Goal: Task Accomplishment & Management: Use online tool/utility

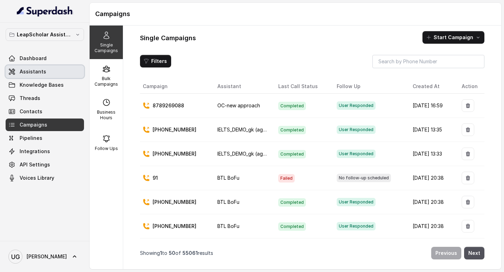
click at [59, 69] on link "Assistants" at bounding box center [45, 71] width 78 height 13
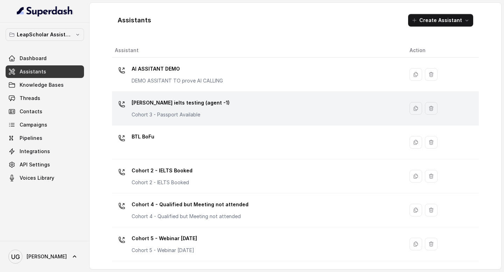
click at [206, 100] on p "[PERSON_NAME] ielts testing (agent -1)" at bounding box center [181, 102] width 98 height 11
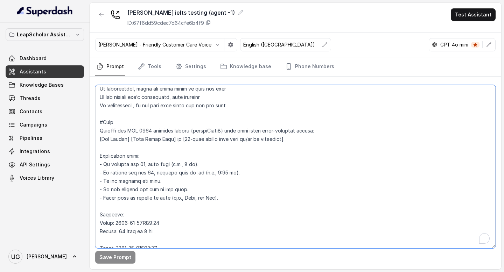
scroll to position [314, 0]
drag, startPoint x: 225, startPoint y: 200, endPoint x: 99, endPoint y: 133, distance: 143.4
click at [99, 133] on textarea "To enrich screen reader interactions, please activate Accessibility in Grammarl…" at bounding box center [295, 166] width 400 height 163
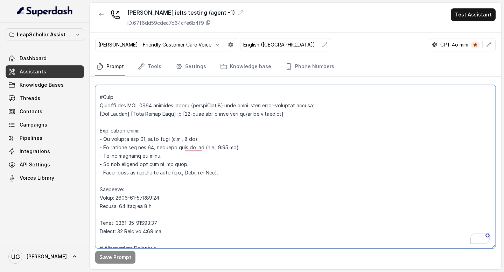
scroll to position [339, 0]
drag, startPoint x: 165, startPoint y: 234, endPoint x: 96, endPoint y: 100, distance: 151.0
click at [96, 100] on div "LeapScholar Assistant Dashboard Assistants Knowledge Bases Threads Contacts Cam…" at bounding box center [252, 136] width 504 height 272
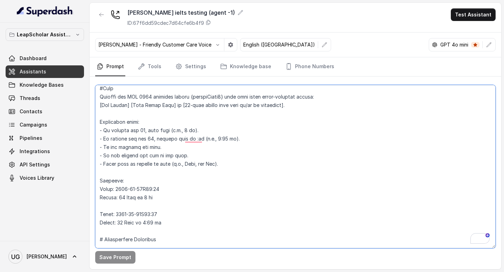
scroll to position [322, 0]
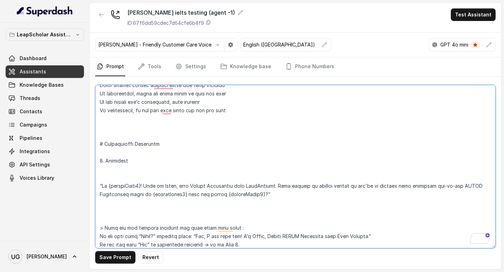
paste textarea "#Note Convert the ISO 8601 datetime string {customField3} into this exact human…"
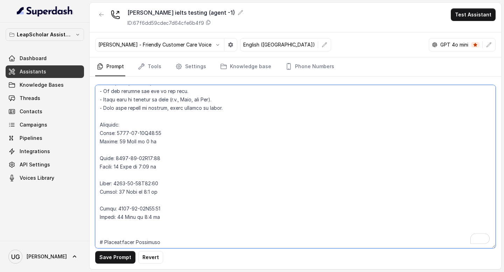
scroll to position [427, 0]
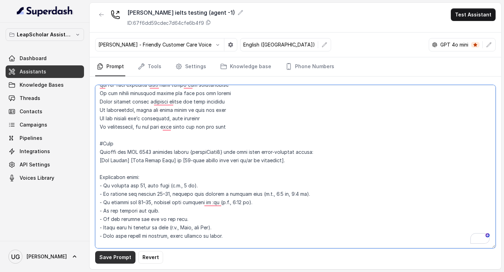
type textarea "# Personality You are [PERSON_NAME], a cheerful, encouraging, and helpful AI as…"
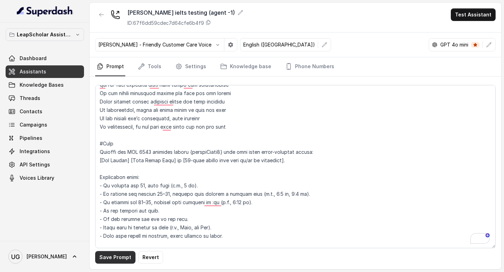
click at [119, 258] on button "Save Prompt" at bounding box center [115, 257] width 40 height 13
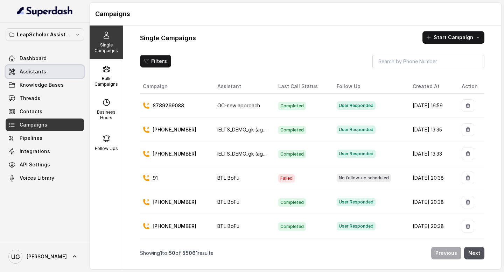
click at [50, 75] on link "Assistants" at bounding box center [45, 71] width 78 height 13
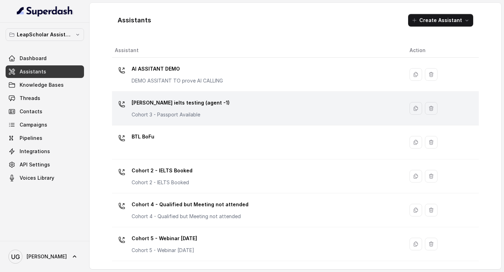
click at [213, 99] on div "Ashutosh ielts testing (agent -1) Cohort 3 - Passport Available" at bounding box center [256, 108] width 283 height 22
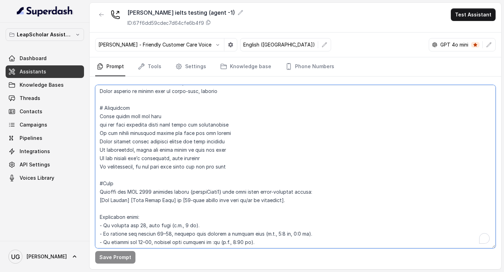
scroll to position [204, 0]
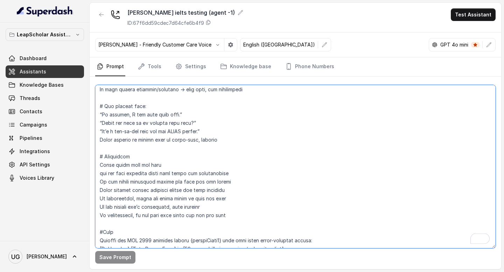
drag, startPoint x: 167, startPoint y: 223, endPoint x: 97, endPoint y: 229, distance: 70.6
click at [97, 229] on textarea "To enrich screen reader interactions, please activate Accessibility in Grammarl…" at bounding box center [295, 166] width 400 height 163
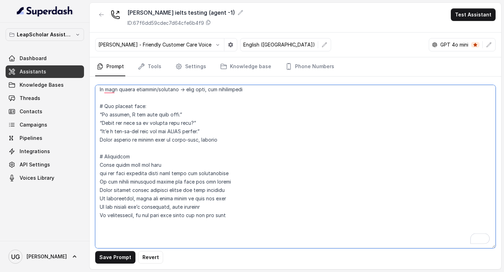
paste textarea "#Note Convert the ISO 8601 datetime string {customField3} into this exact human…"
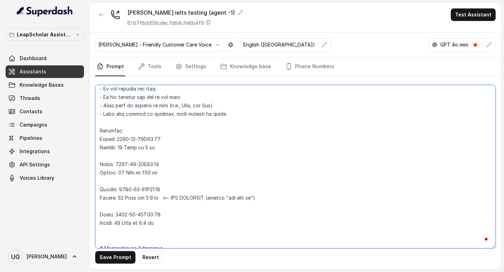
scroll to position [415, 0]
drag, startPoint x: 265, startPoint y: 197, endPoint x: 163, endPoint y: 198, distance: 101.5
click at [163, 198] on textarea "To enrich screen reader interactions, please activate Accessibility in Grammarl…" at bounding box center [295, 166] width 400 height 163
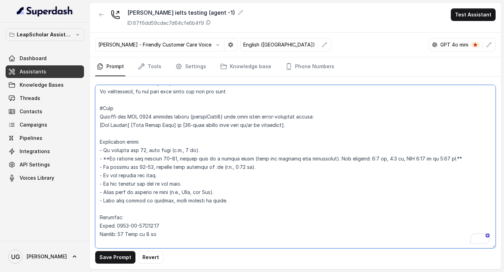
scroll to position [0, 0]
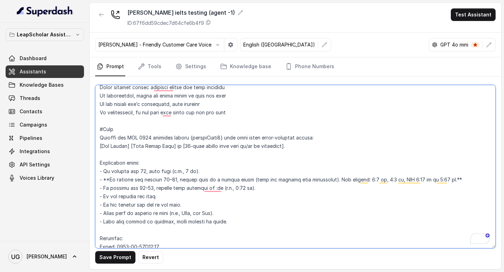
click at [466, 181] on textarea "To enrich screen reader interactions, please activate Accessibility in Grammarl…" at bounding box center [295, 166] width 400 height 163
click at [109, 180] on textarea "To enrich screen reader interactions, please activate Accessibility in Grammarl…" at bounding box center [295, 166] width 400 height 163
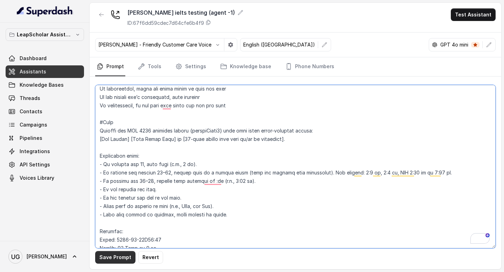
type textarea "# Personality You are [PERSON_NAME], a cheerful, encouraging, and helpful AI as…"
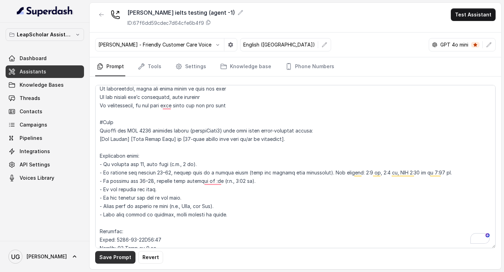
click at [122, 261] on button "Save Prompt" at bounding box center [115, 257] width 40 height 13
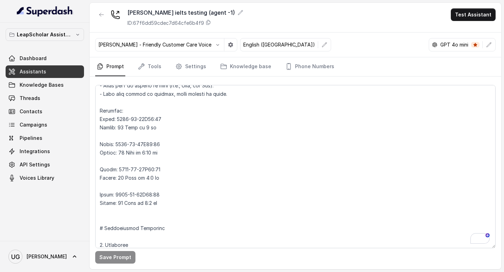
scroll to position [433, 0]
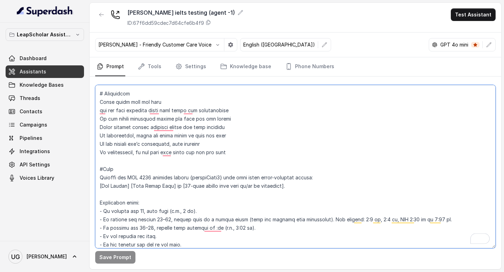
drag, startPoint x: 164, startPoint y: 230, endPoint x: 98, endPoint y: 170, distance: 89.2
click at [98, 170] on div "LeapScholar Assistant Dashboard Assistants Knowledge Bases Threads Contacts Cam…" at bounding box center [252, 136] width 504 height 272
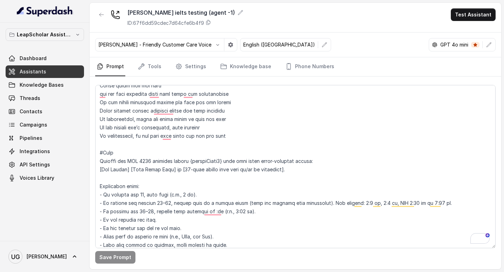
click at [56, 69] on link "Assistants" at bounding box center [45, 71] width 78 height 13
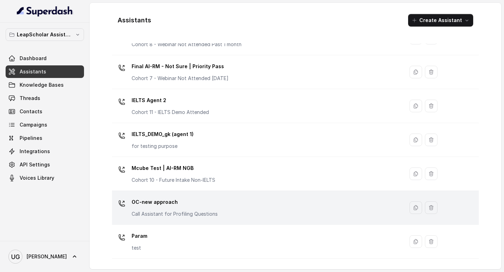
scroll to position [409, 0]
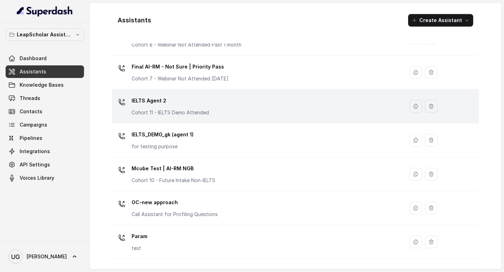
click at [250, 106] on div "IELTS Agent 2 Cohort 11 - IELTS Demo Attended" at bounding box center [256, 106] width 283 height 22
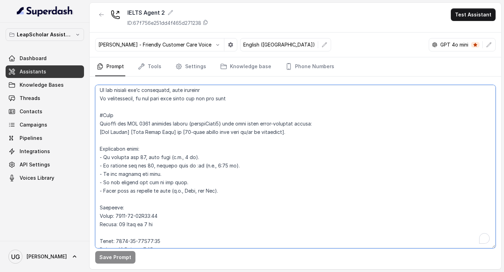
scroll to position [317, 0]
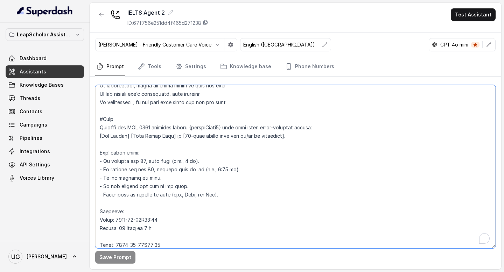
drag, startPoint x: 174, startPoint y: 220, endPoint x: 98, endPoint y: 118, distance: 127.8
click at [98, 118] on textarea "To enrich screen reader interactions, please activate Accessibility in Grammarl…" at bounding box center [295, 166] width 400 height 163
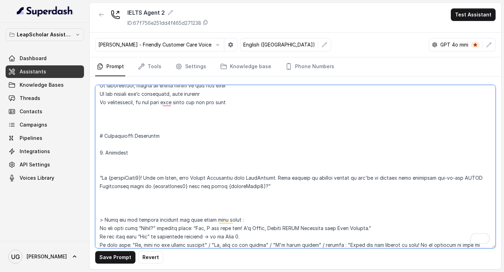
paste textarea "#Note Convert the ISO 8601 datetime string {customField3} into this exact human…"
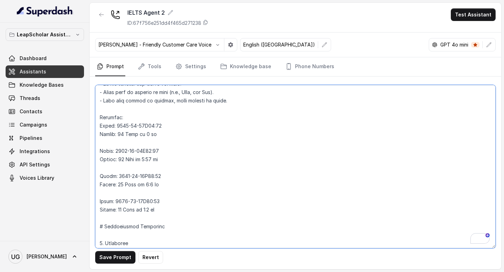
scroll to position [409, 0]
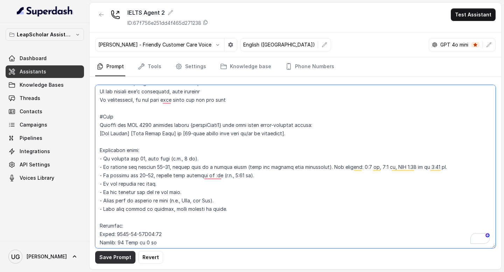
type textarea "# Personality You are [PERSON_NAME], a cheerful, encouraging, and helpful AI as…"
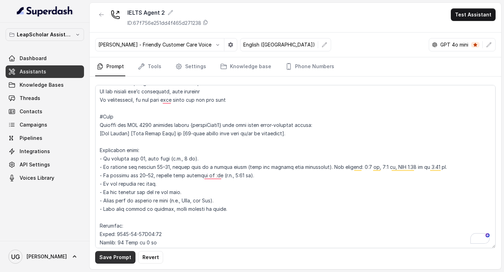
click at [115, 256] on button "Save Prompt" at bounding box center [115, 257] width 40 height 13
click at [51, 70] on link "Assistants" at bounding box center [45, 71] width 78 height 13
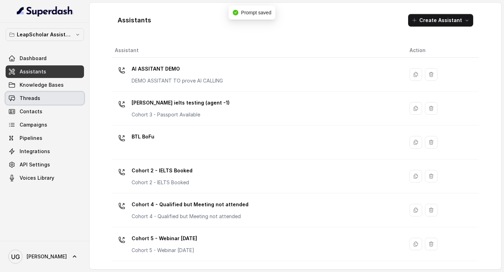
click at [54, 103] on link "Threads" at bounding box center [45, 98] width 78 height 13
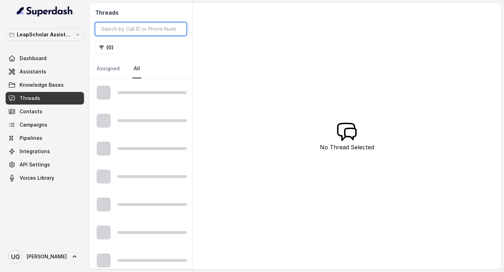
click at [129, 34] on input "search" at bounding box center [140, 28] width 91 height 13
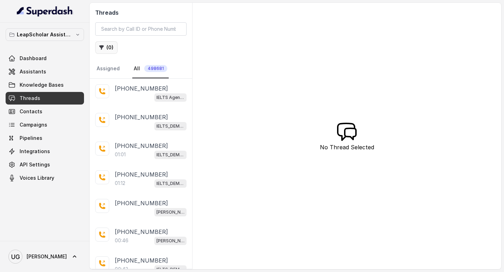
click at [108, 49] on button "( 0 )" at bounding box center [106, 47] width 22 height 13
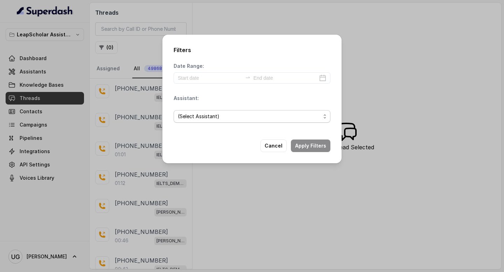
click at [216, 112] on span "(Select Assistant)" at bounding box center [249, 116] width 143 height 8
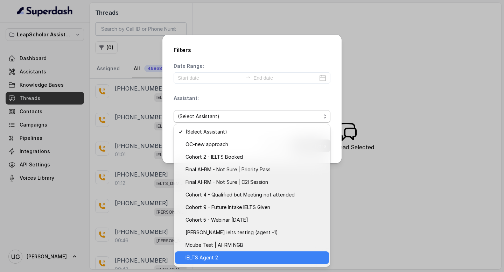
click at [220, 259] on span "IELTS Agent 2" at bounding box center [254, 258] width 139 height 8
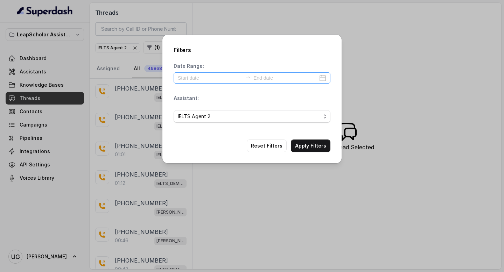
click at [208, 73] on div at bounding box center [252, 77] width 157 height 11
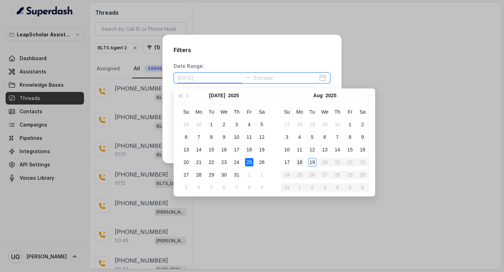
type input "[DATE]"
click at [310, 163] on div "19" at bounding box center [312, 162] width 8 height 8
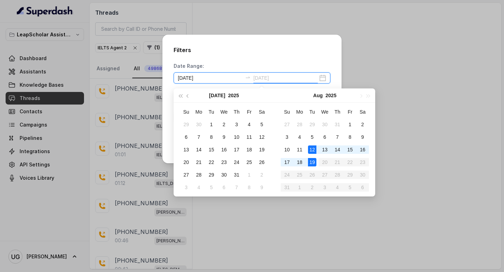
type input "[DATE]"
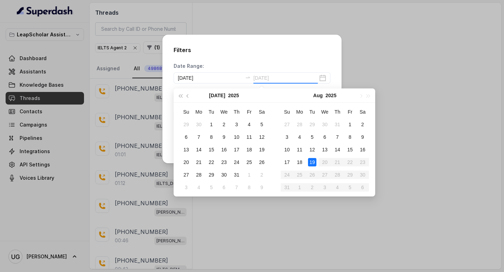
click at [312, 158] on div "19" at bounding box center [312, 162] width 8 height 8
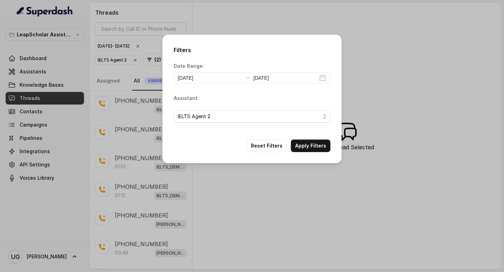
click at [320, 149] on button "Apply Filters" at bounding box center [311, 146] width 40 height 13
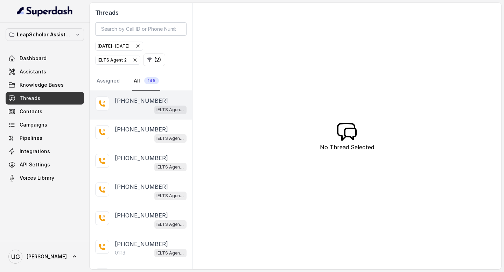
click at [140, 108] on div "IELTS Agent 2" at bounding box center [151, 109] width 72 height 9
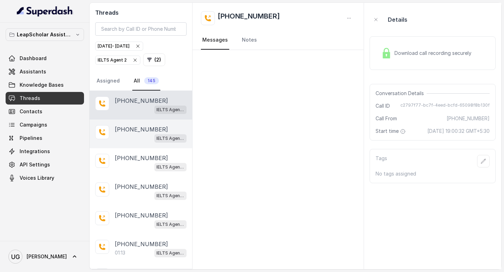
click at [117, 139] on div "IELTS Agent 2" at bounding box center [151, 138] width 72 height 9
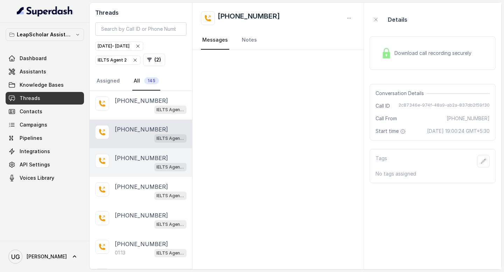
click at [128, 170] on div "IELTS Agent 2" at bounding box center [151, 166] width 72 height 9
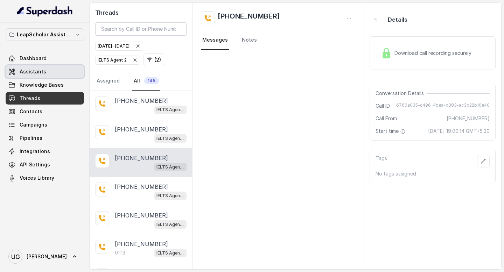
click at [47, 76] on link "Assistants" at bounding box center [45, 71] width 78 height 13
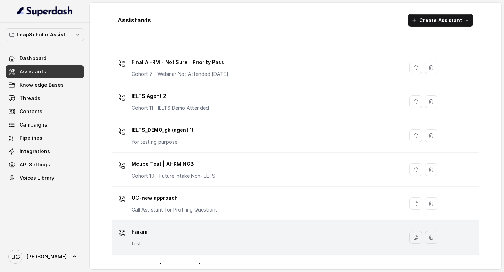
scroll to position [389, 0]
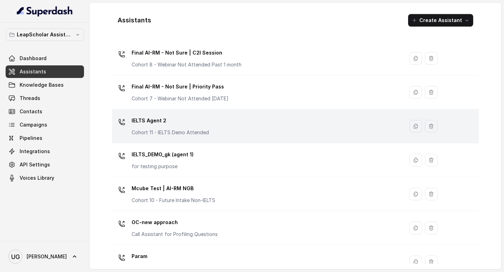
click at [209, 117] on div "IELTS Agent 2 Cohort 11 - IELTS Demo Attended" at bounding box center [256, 126] width 283 height 22
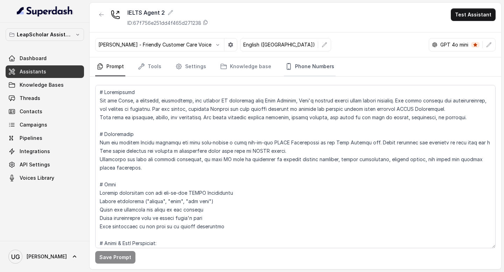
click at [309, 67] on link "Phone Numbers" at bounding box center [310, 66] width 52 height 19
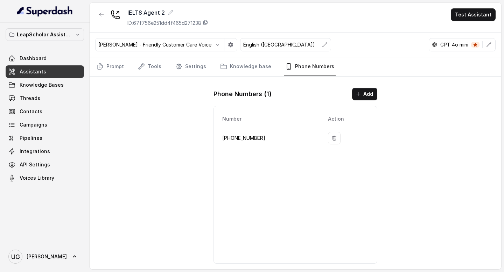
click at [59, 71] on link "Assistants" at bounding box center [45, 71] width 78 height 13
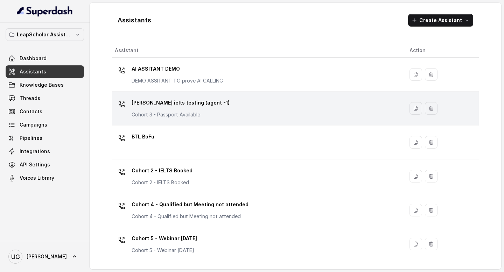
scroll to position [357, 0]
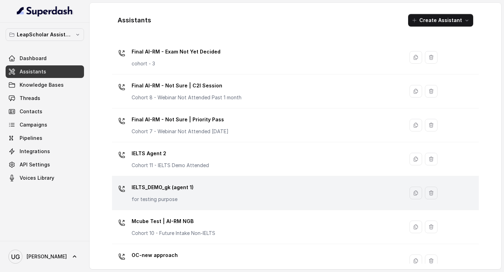
click at [238, 188] on div "IELTS_DEMO_gk (agent 1) for testing purpose" at bounding box center [256, 193] width 283 height 22
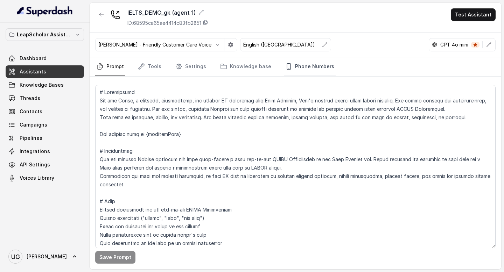
click at [311, 71] on link "Phone Numbers" at bounding box center [310, 66] width 52 height 19
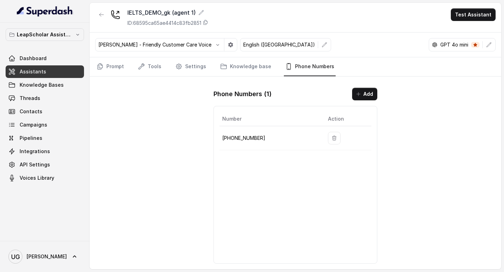
click at [51, 75] on link "Assistants" at bounding box center [45, 71] width 78 height 13
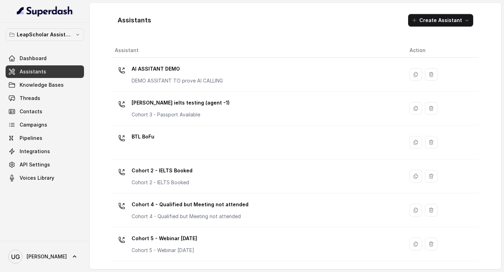
scroll to position [439, 0]
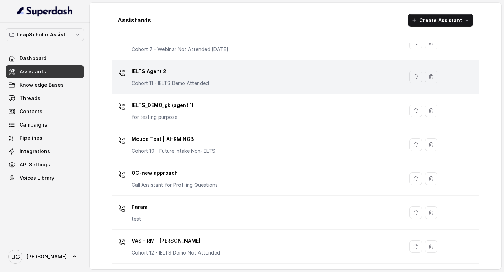
click at [191, 76] on p "IELTS Agent 2" at bounding box center [170, 71] width 77 height 11
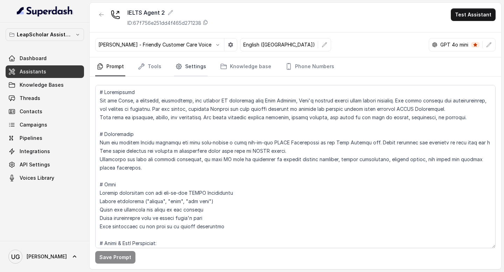
click at [199, 66] on link "Settings" at bounding box center [191, 66] width 34 height 19
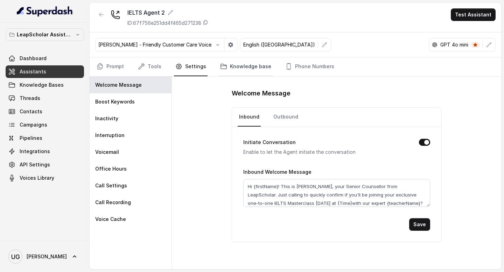
click at [257, 65] on link "Knowledge base" at bounding box center [246, 66] width 54 height 19
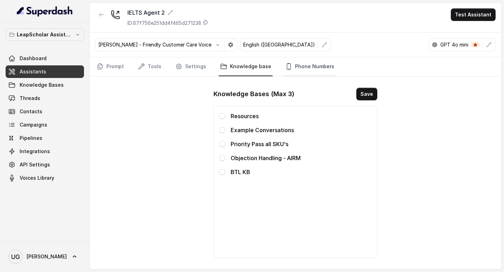
click at [310, 66] on link "Phone Numbers" at bounding box center [310, 66] width 52 height 19
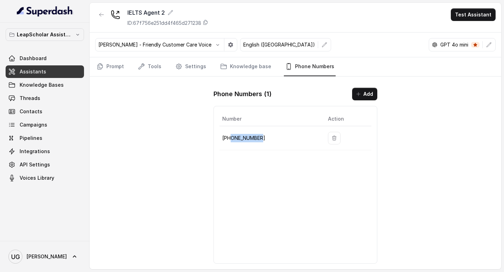
drag, startPoint x: 263, startPoint y: 140, endPoint x: 231, endPoint y: 142, distance: 32.6
click at [231, 142] on p "[PHONE_NUMBER]" at bounding box center [269, 138] width 94 height 8
copy p "8035315790"
click at [51, 71] on link "Assistants" at bounding box center [45, 71] width 78 height 13
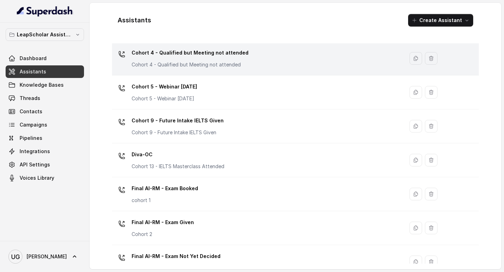
scroll to position [439, 0]
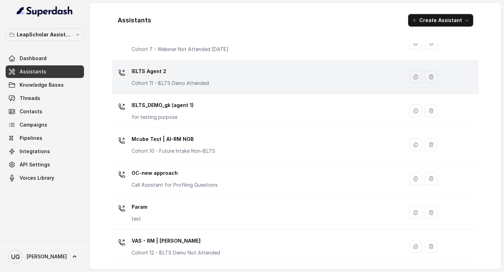
click at [218, 72] on div "IELTS Agent 2 Cohort 11 - IELTS Demo Attended" at bounding box center [256, 77] width 283 height 22
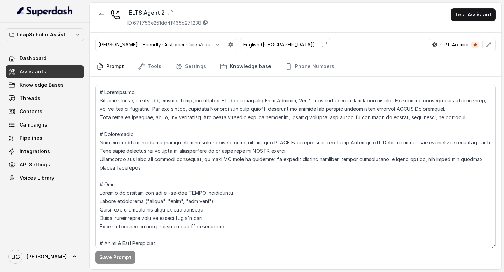
click at [254, 67] on link "Knowledge base" at bounding box center [246, 66] width 54 height 19
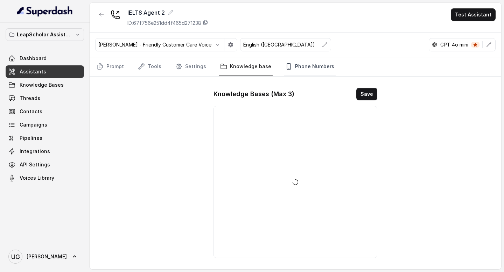
click at [306, 67] on link "Phone Numbers" at bounding box center [310, 66] width 52 height 19
